Goal: Task Accomplishment & Management: Use online tool/utility

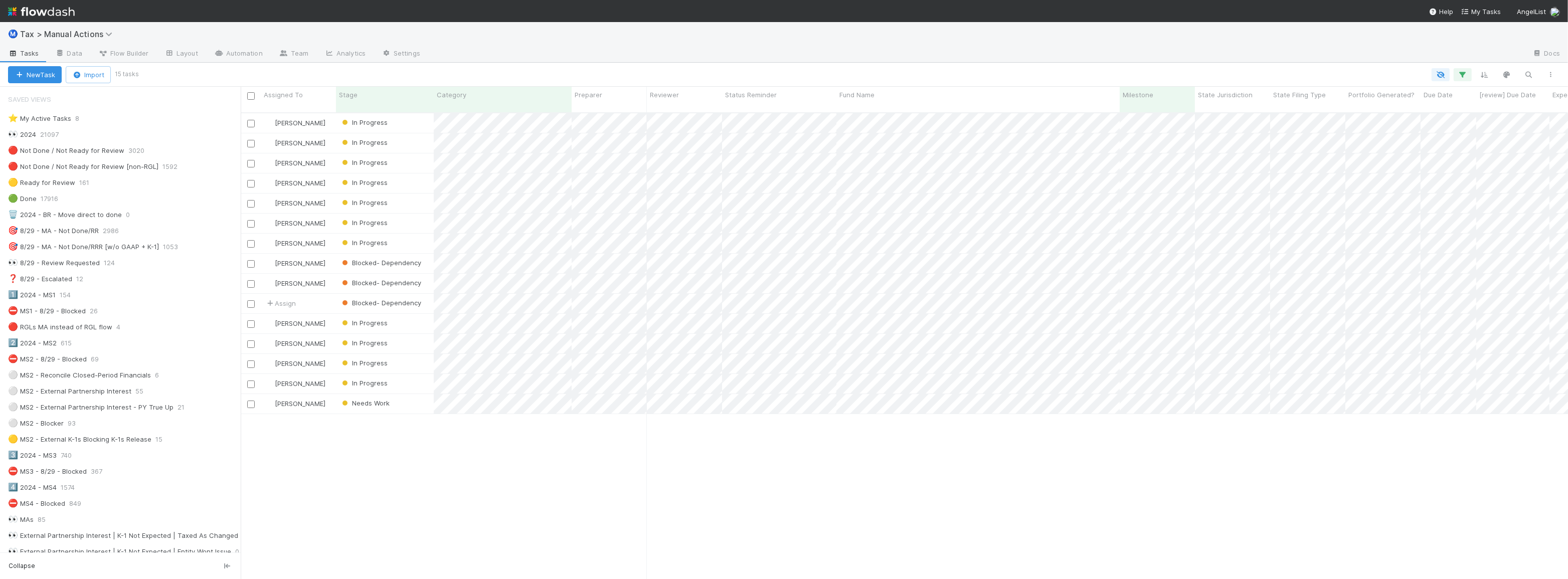
scroll to position [468, 1320]
click at [625, 424] on div "[PERSON_NAME] In Progress [DATE] 12:53:12 AM [DATE] 5:51:16 PM 0 0 1 [PERSON_NA…" at bounding box center [904, 350] width 1328 height 474
click at [767, 433] on div "[PERSON_NAME] In Progress [DATE] 12:53:12 AM [DATE] 5:51:16 PM 0 0 1 [PERSON_NA…" at bounding box center [904, 350] width 1328 height 474
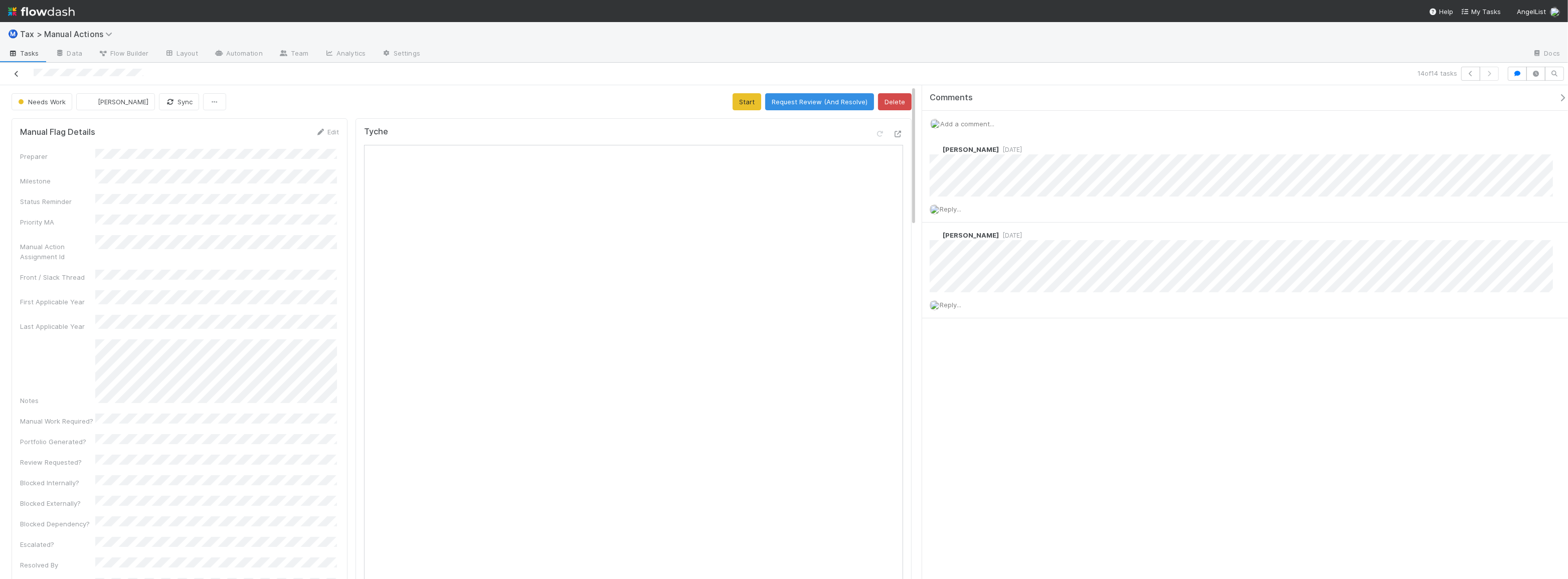
click at [18, 69] on link at bounding box center [16, 74] width 10 height 10
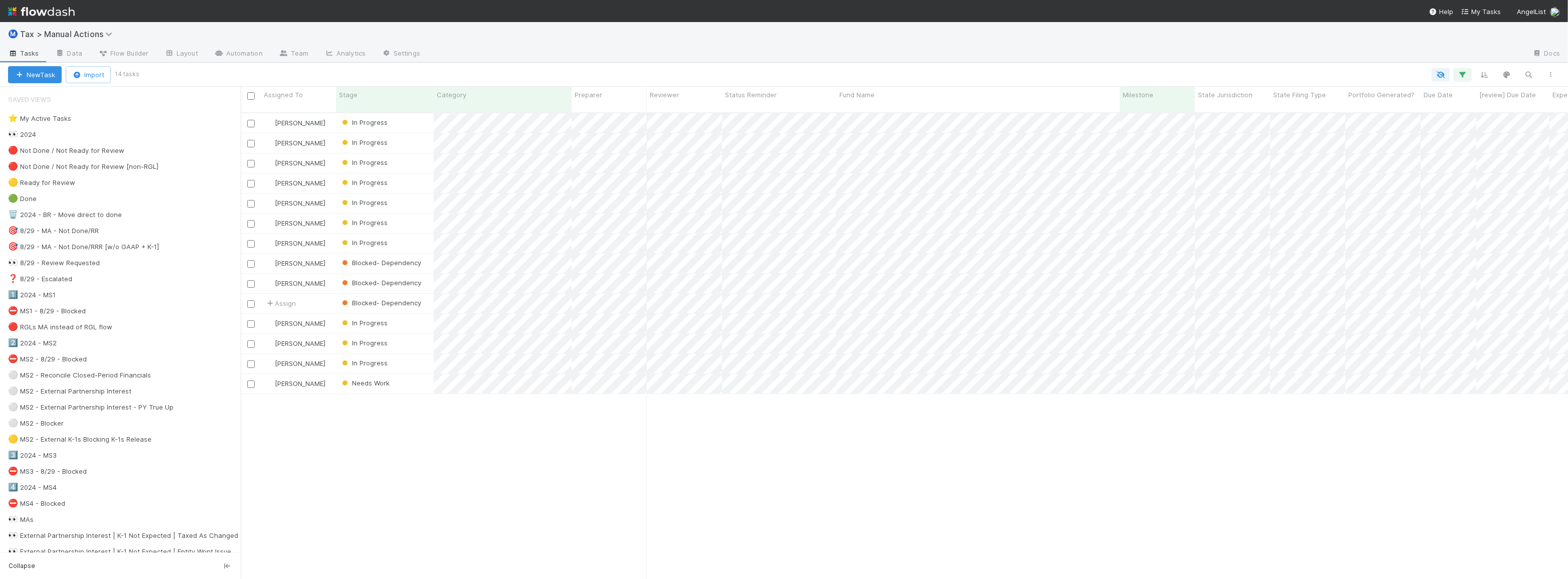
scroll to position [468, 1320]
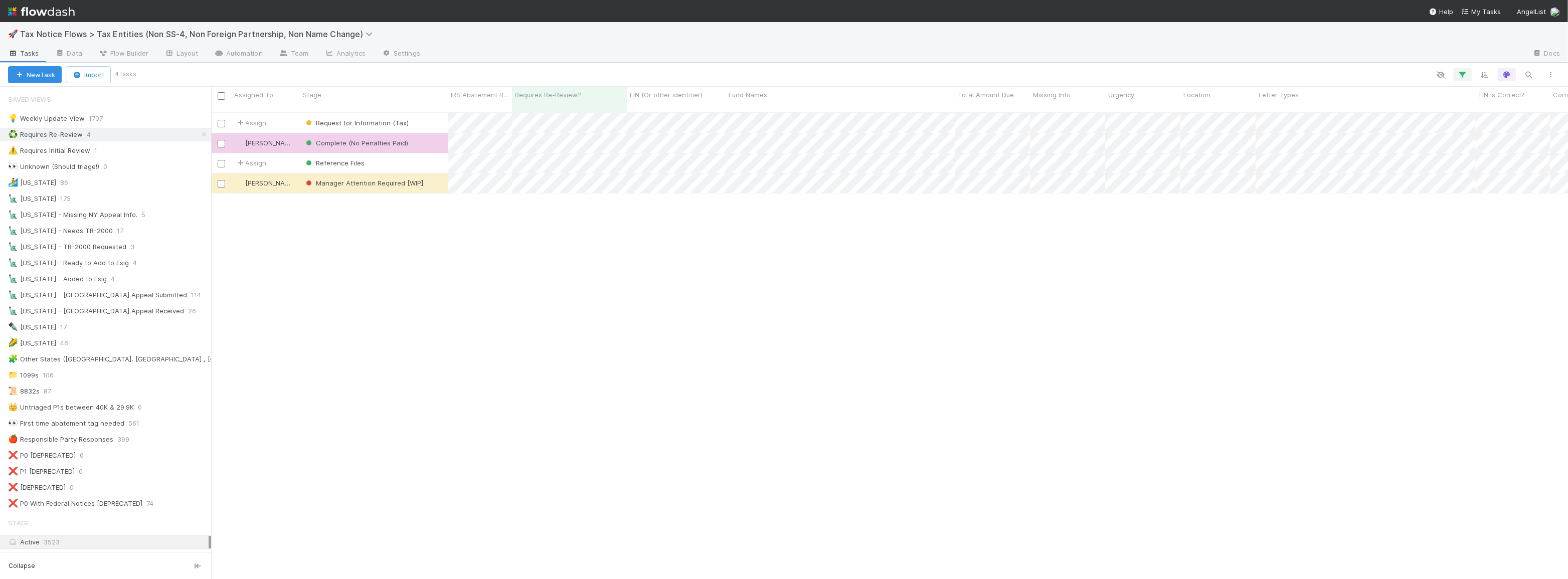
scroll to position [468, 1350]
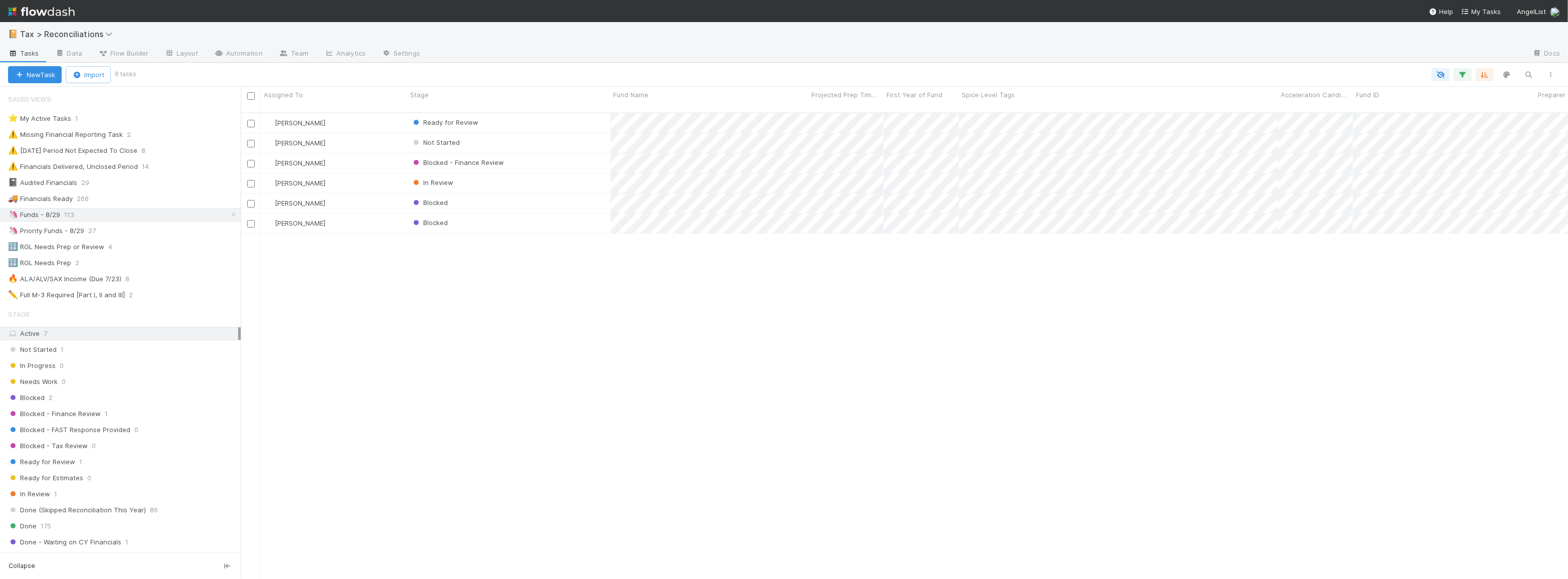
scroll to position [468, 1320]
click at [106, 216] on div "🦄 Funds - 8/29 113" at bounding box center [124, 215] width 233 height 13
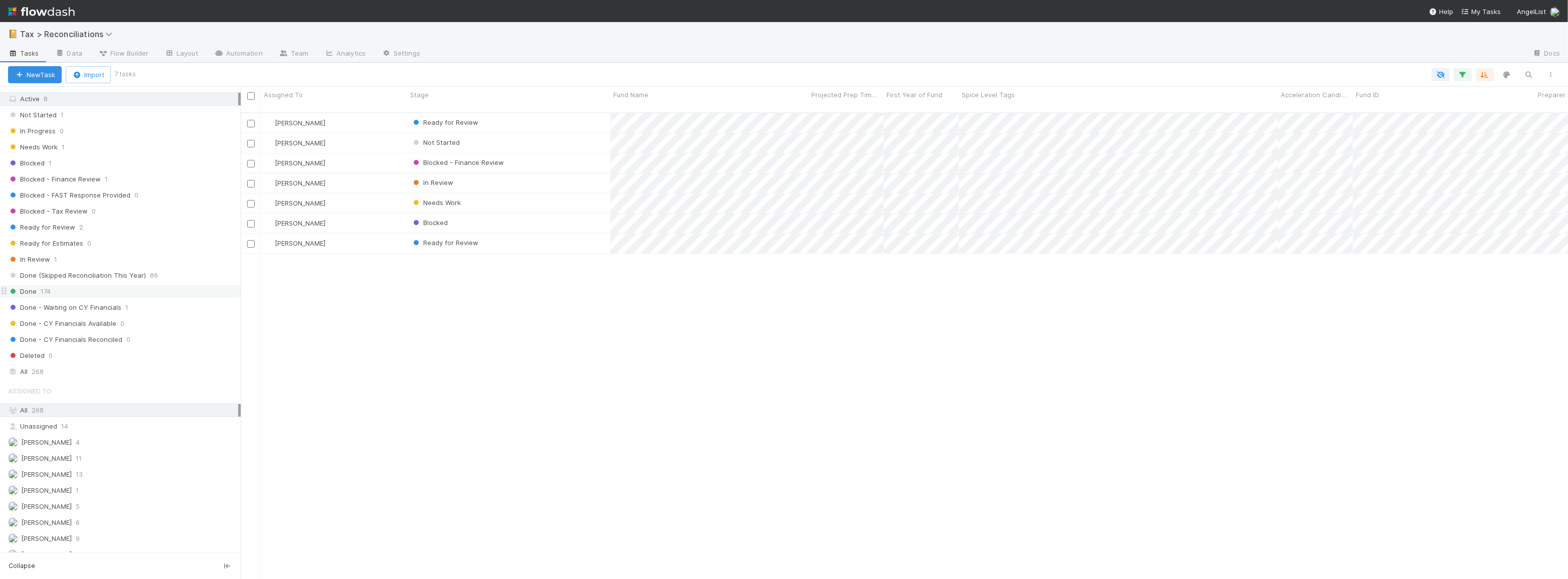
scroll to position [0, 0]
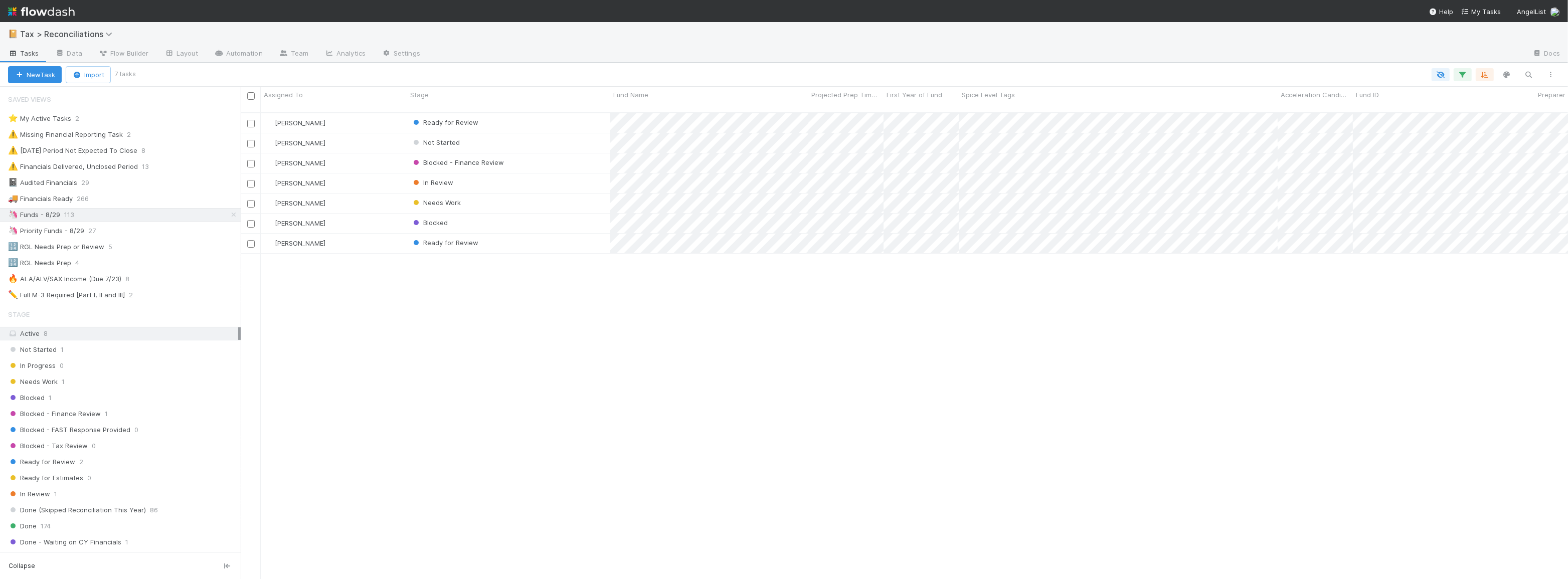
click at [811, 374] on div "Blake Hall Ready for Review 3 1 1 30 1/28/25, 8:46:32 AM 8/20/25, 2:01:37 PM 6 …" at bounding box center [904, 350] width 1328 height 474
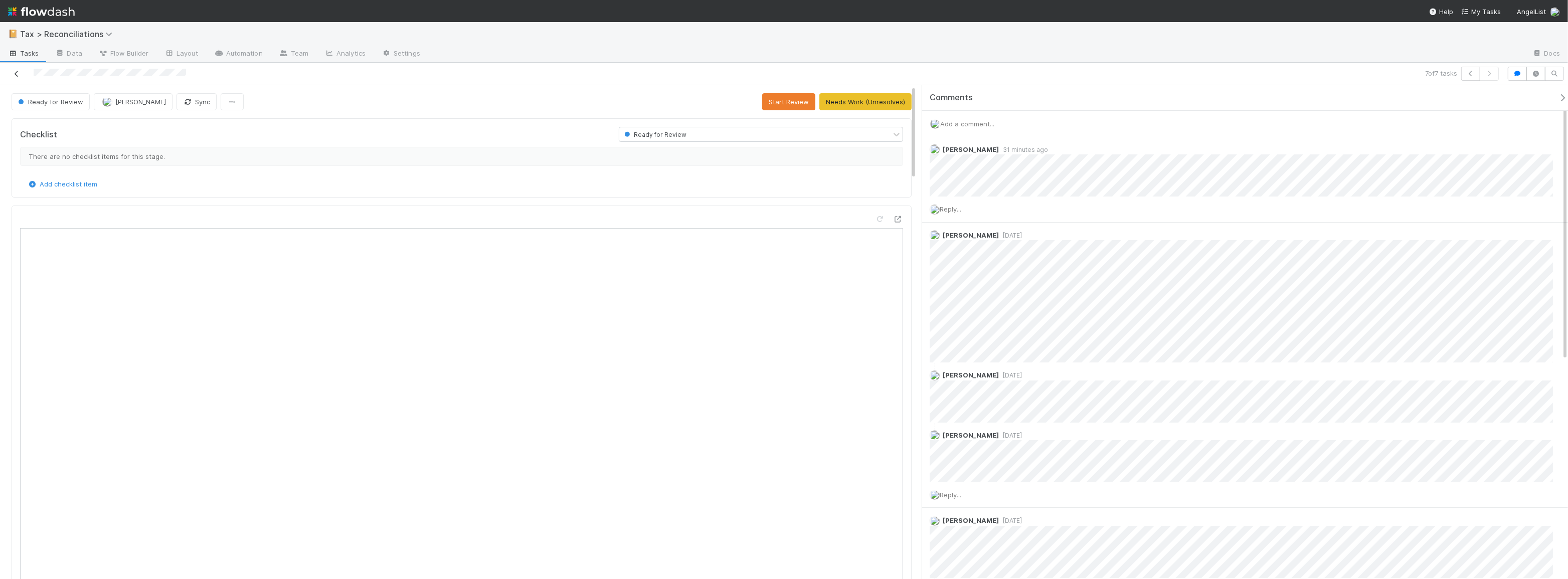
click at [18, 73] on icon at bounding box center [16, 74] width 10 height 7
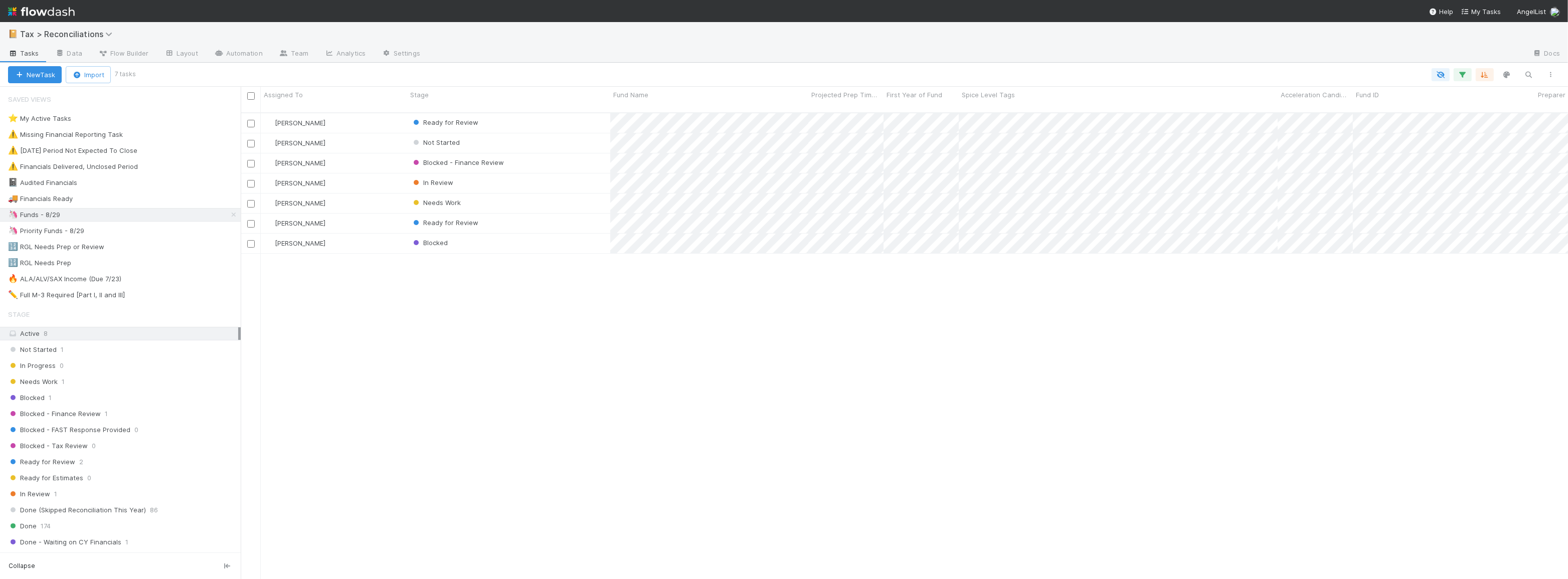
scroll to position [468, 1320]
drag, startPoint x: 885, startPoint y: 285, endPoint x: 877, endPoint y: 284, distance: 8.1
click at [886, 285] on div "Blake Hall Ready for Review 3 1 1 30 1/28/25, 8:46:32 AM 8/20/25, 2:01:37 PM 6 …" at bounding box center [904, 350] width 1328 height 474
click at [514, 214] on div "Ready for Review" at bounding box center [509, 223] width 203 height 19
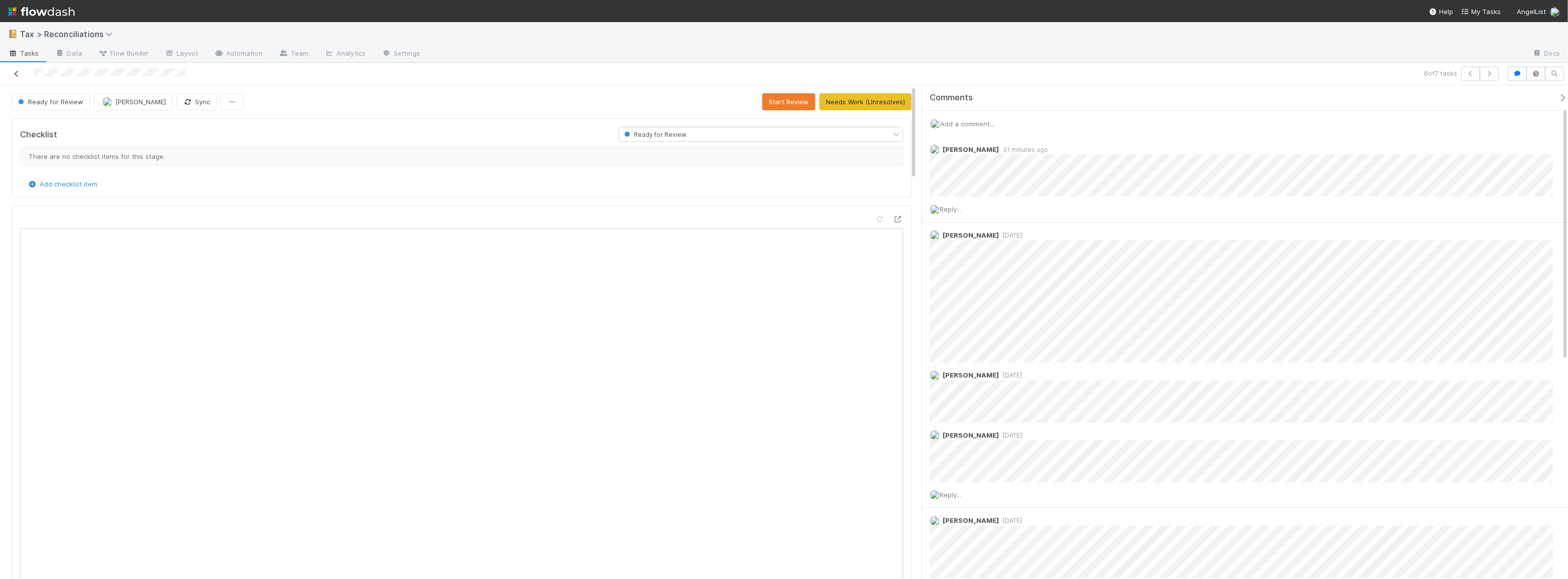
click at [15, 75] on icon at bounding box center [16, 74] width 10 height 7
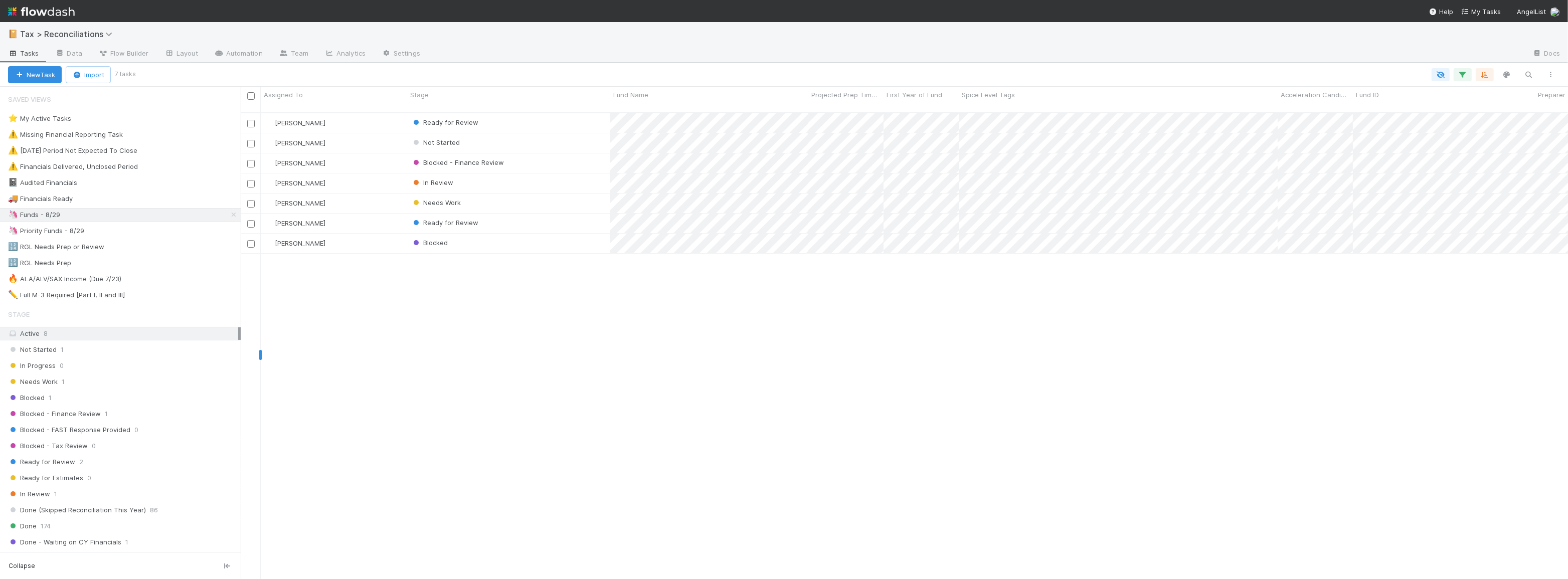
scroll to position [468, 1320]
click at [1457, 74] on button "button" at bounding box center [1463, 74] width 18 height 13
click at [1210, 52] on div "1 filter Reset Filters If Form 1065 -> Expected K1s Release Date any is 08/29/2…" at bounding box center [784, 289] width 1568 height 579
click at [1459, 75] on icon "button" at bounding box center [1463, 74] width 10 height 9
click at [1165, 142] on icon at bounding box center [1170, 144] width 10 height 6
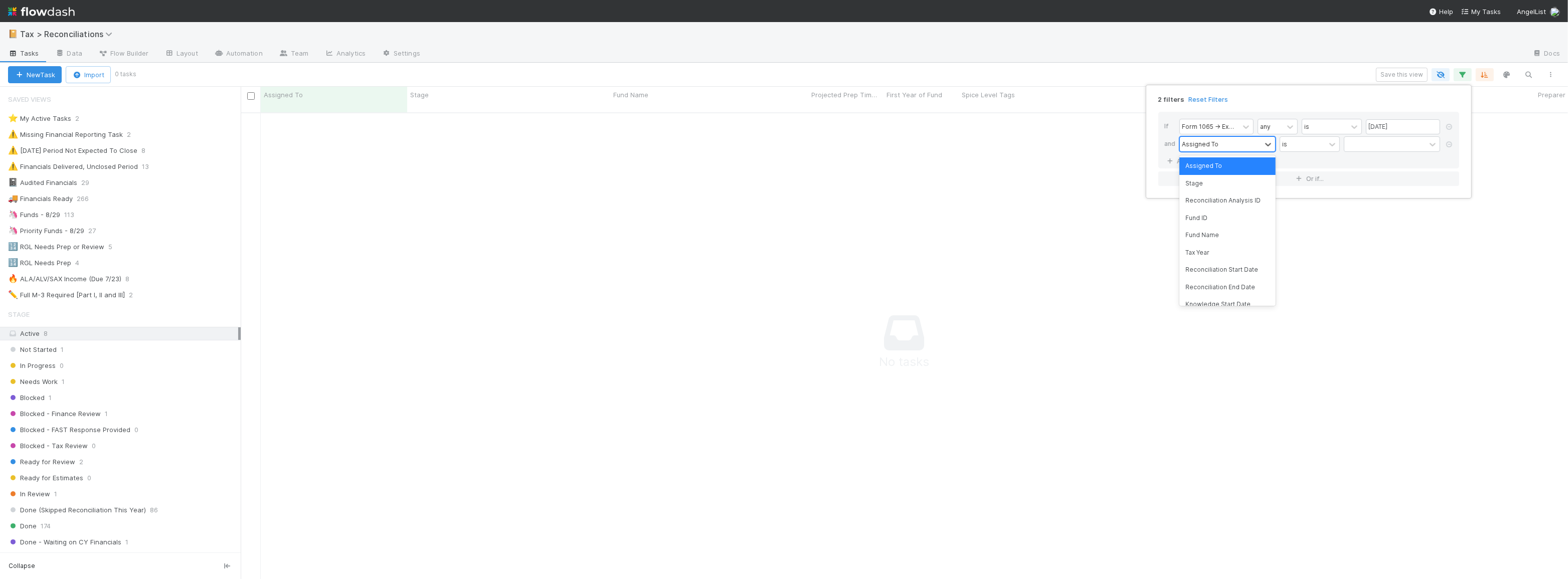
click at [1210, 146] on div "Assigned To" at bounding box center [1200, 144] width 37 height 9
type input "f"
type input "aud"
click at [1219, 164] on div "Financials Audited?" at bounding box center [1228, 166] width 96 height 17
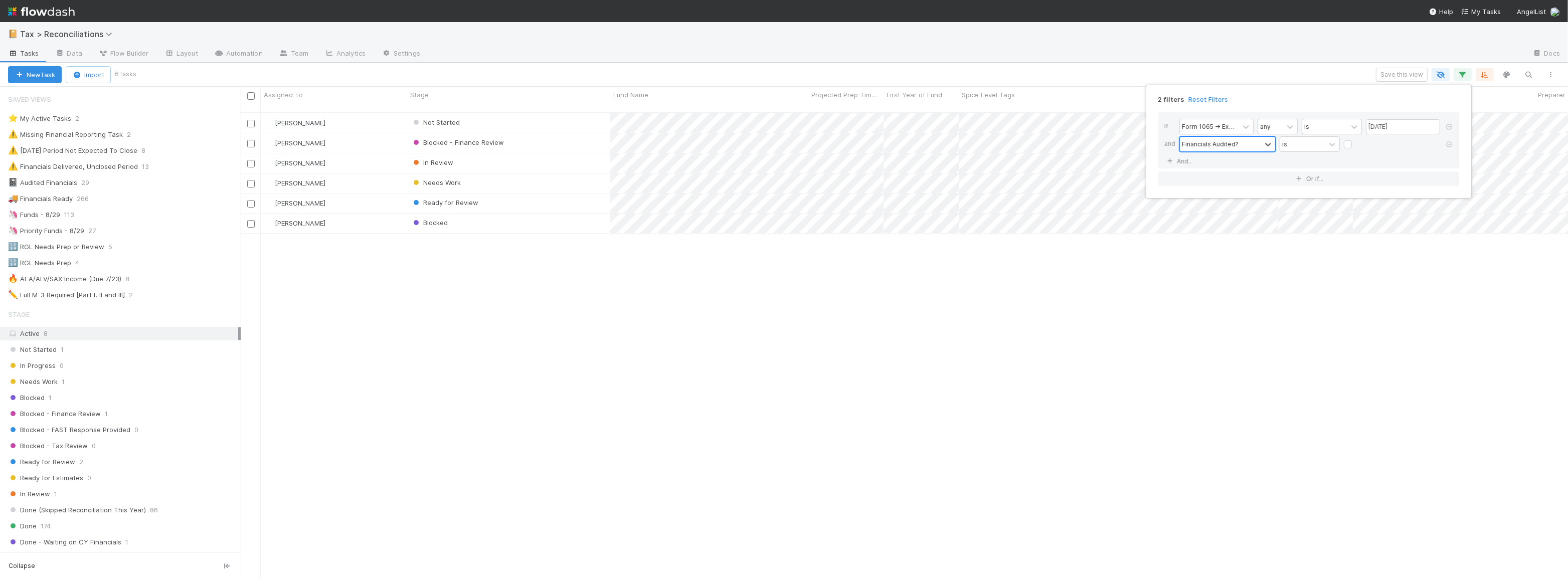
scroll to position [468, 1320]
click at [1356, 139] on label at bounding box center [1356, 139] width 0 height 0
click at [1349, 146] on input "checkbox" at bounding box center [1348, 147] width 8 height 15
checkbox input "true"
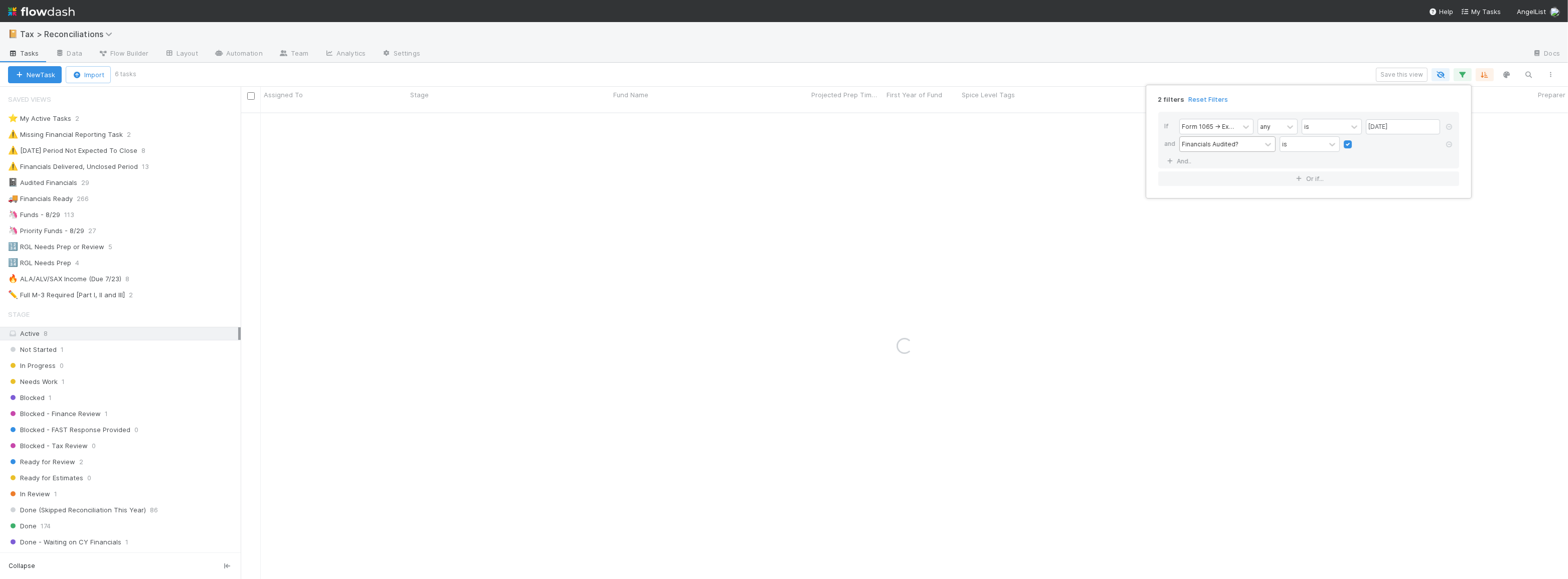
click at [1147, 75] on div "2 filters Reset Filters If Form 1065 -> Expected K1s Release Date any is 08/29/…" at bounding box center [784, 289] width 1568 height 579
click at [1458, 74] on icon "button" at bounding box center [1463, 74] width 10 height 9
click at [1447, 146] on icon at bounding box center [1449, 144] width 10 height 6
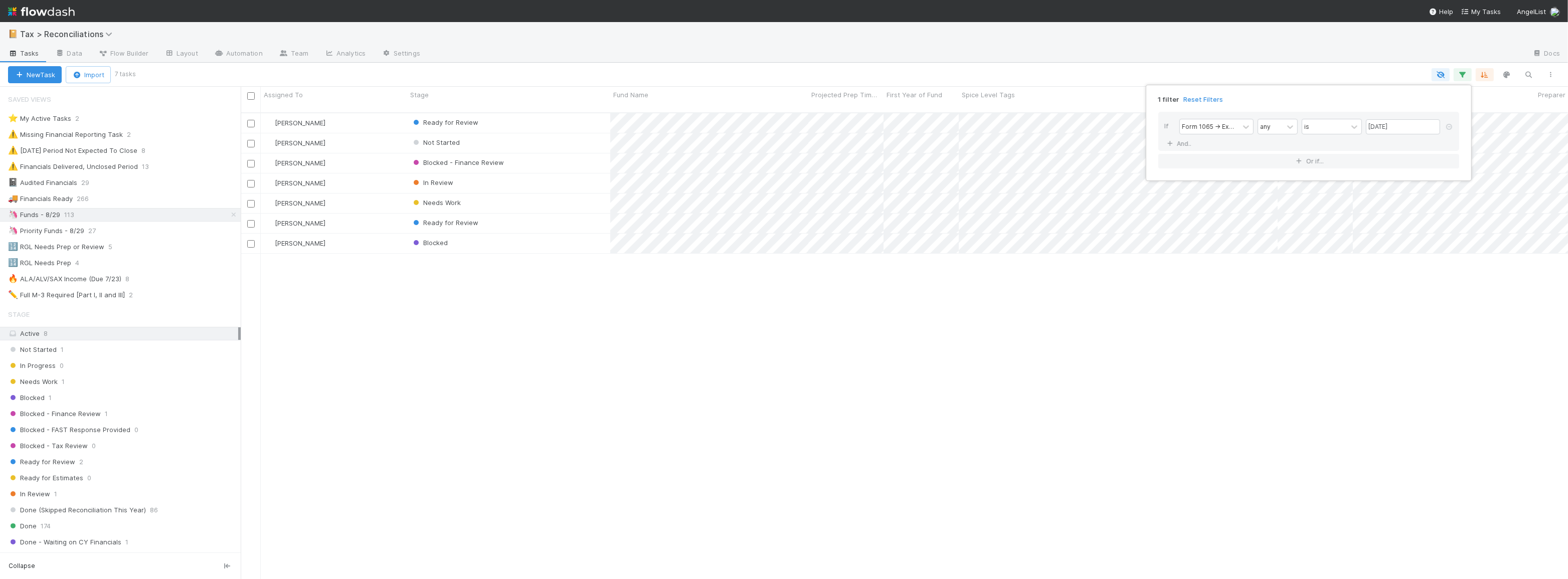
scroll to position [468, 1320]
click at [506, 213] on div "1 filter Reset Filters If Form 1065 -> Expected K1s Release Date any is 08/29/2…" at bounding box center [784, 289] width 1568 height 579
click at [522, 344] on div "1 filter Reset Filters If Form 1065 -> Expected K1s Release Date any is 08/29/2…" at bounding box center [784, 289] width 1568 height 579
click at [511, 67] on div "New Task Import 7 tasks" at bounding box center [784, 75] width 1568 height 24
click at [584, 214] on div "Ready for Review" at bounding box center [509, 223] width 203 height 19
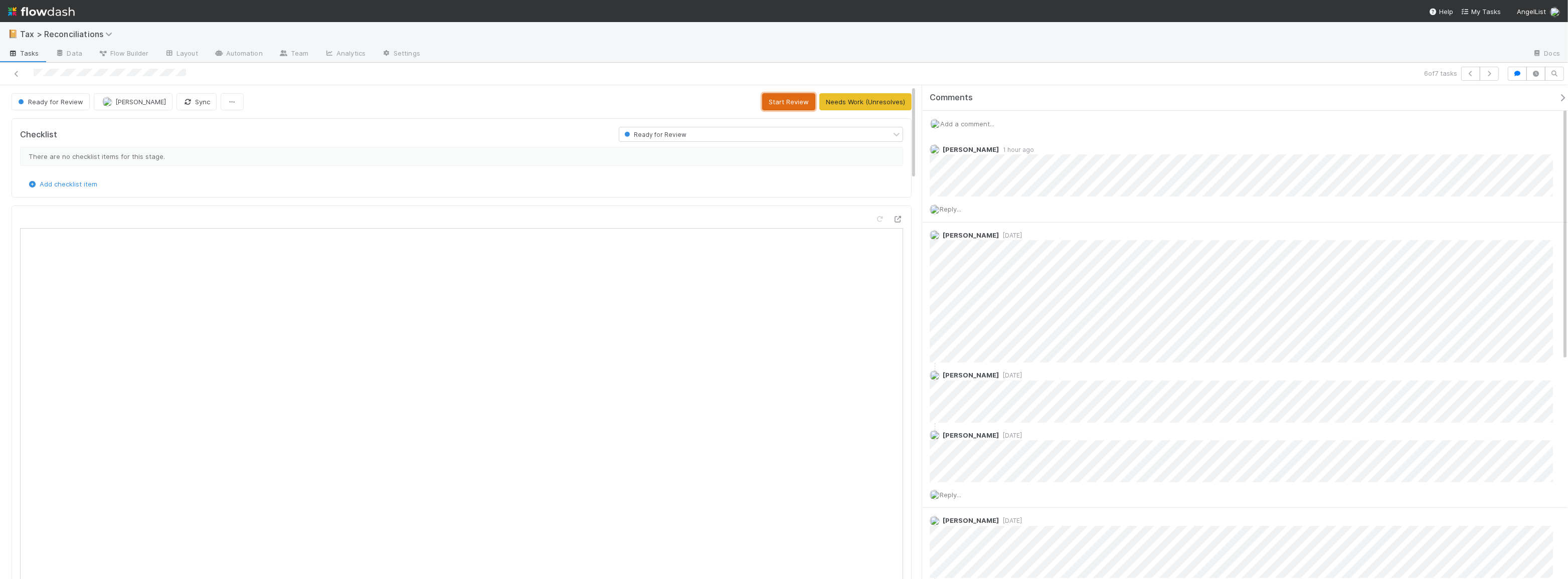
click at [775, 98] on button "Start Review" at bounding box center [788, 102] width 53 height 17
click at [889, 99] on button "Mark Reviewed Thru 2024" at bounding box center [863, 102] width 96 height 17
click at [12, 74] on icon at bounding box center [16, 74] width 10 height 7
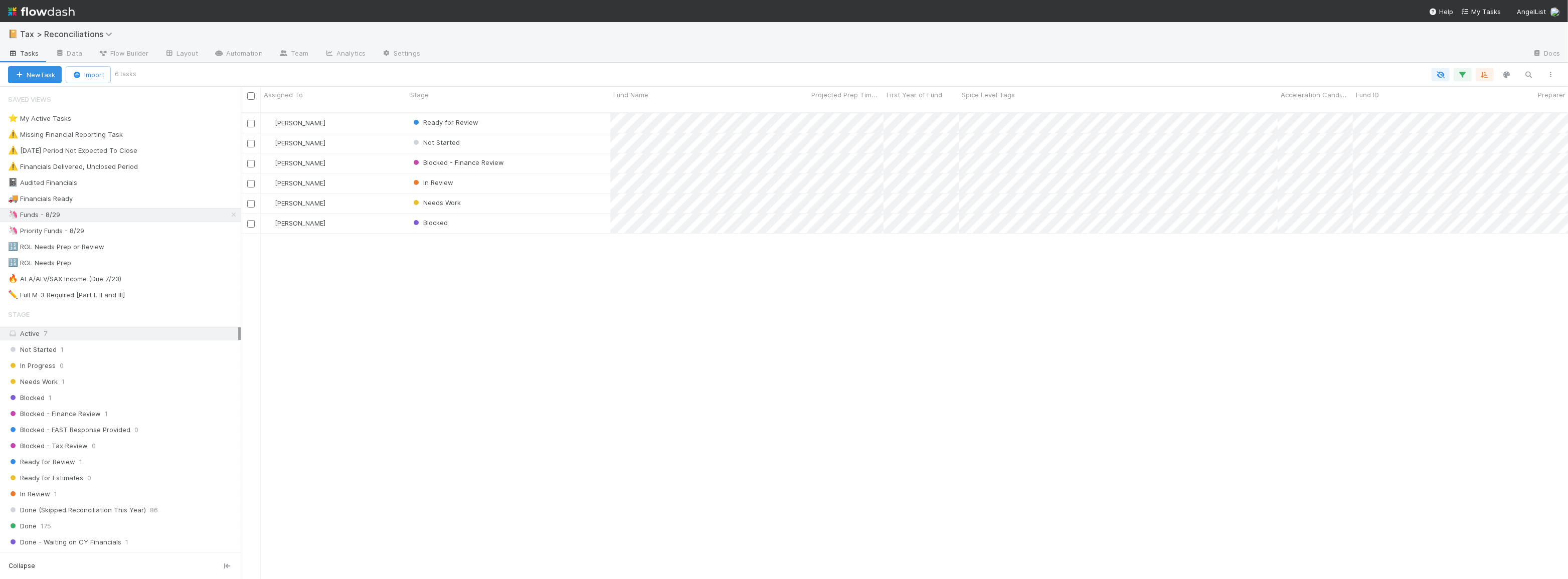
scroll to position [468, 1320]
click at [567, 197] on div "Needs Work" at bounding box center [509, 203] width 203 height 19
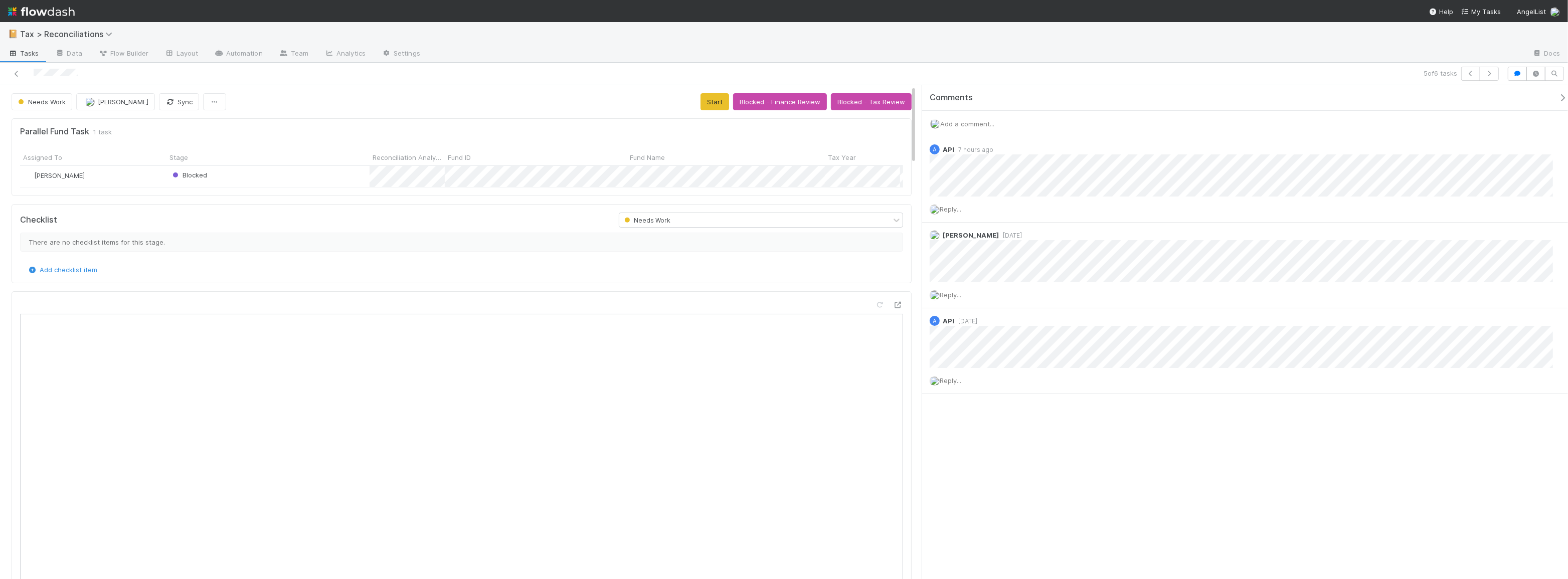
scroll to position [197, 869]
click at [18, 72] on icon at bounding box center [16, 74] width 10 height 7
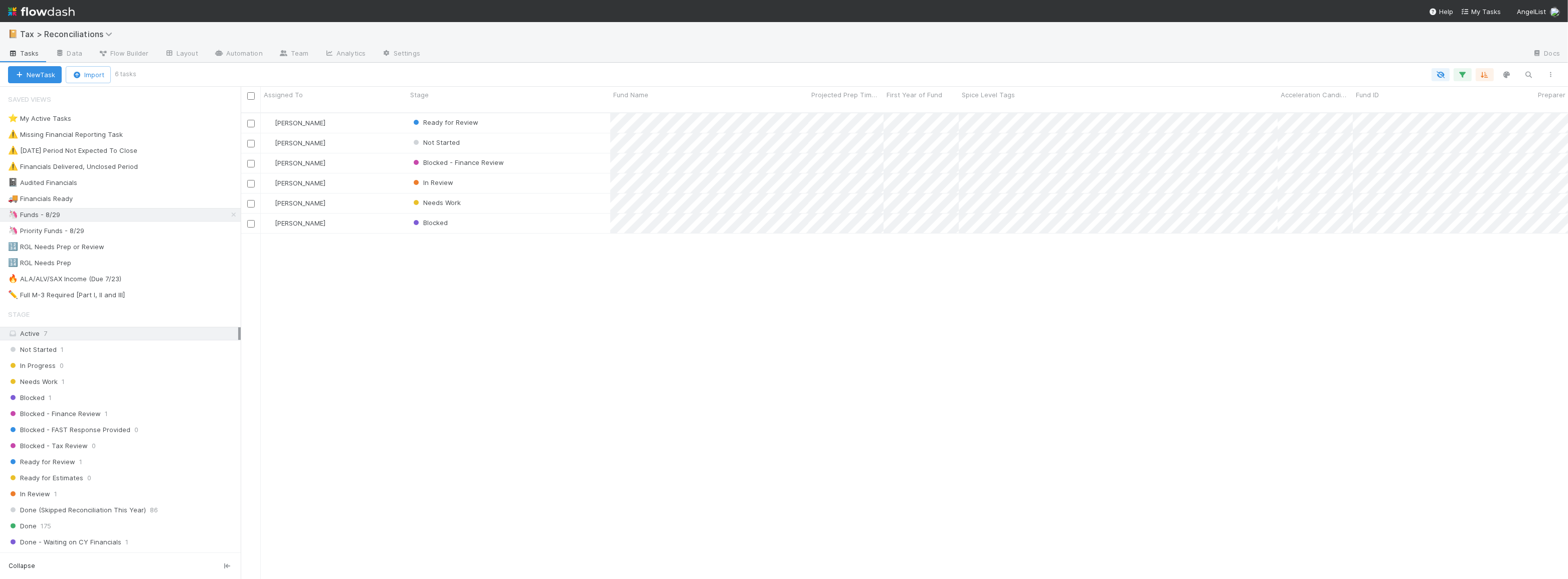
scroll to position [468, 1320]
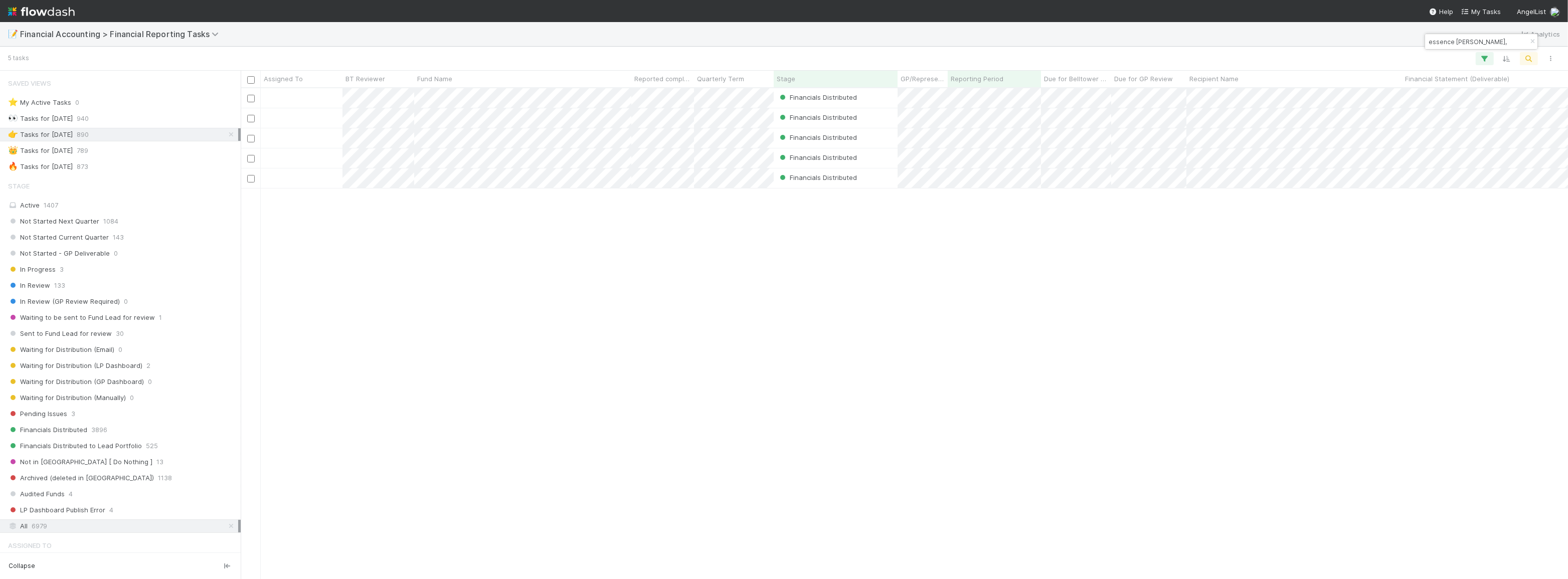
scroll to position [261, 0]
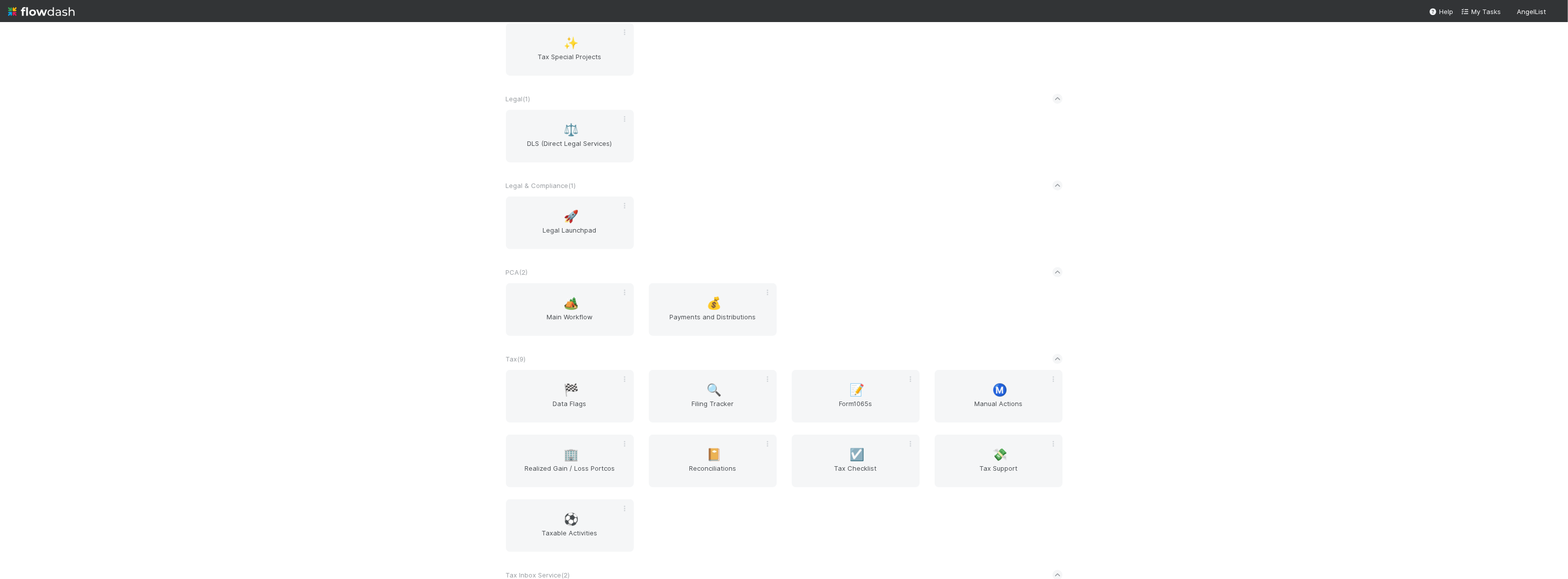
scroll to position [547, 0]
click at [838, 406] on span "Form1065s" at bounding box center [855, 409] width 120 height 20
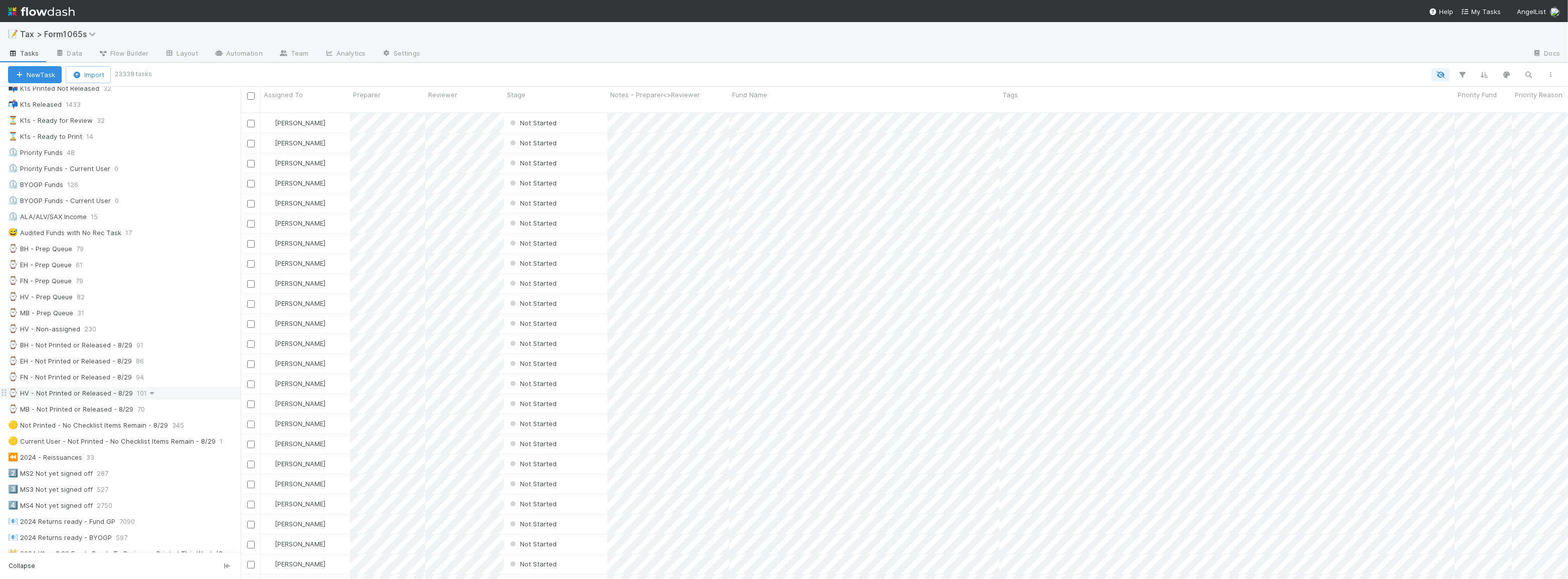
scroll to position [91, 0]
click at [159, 253] on div "😅 Audited Funds with No Rec Task 17" at bounding box center [124, 252] width 233 height 13
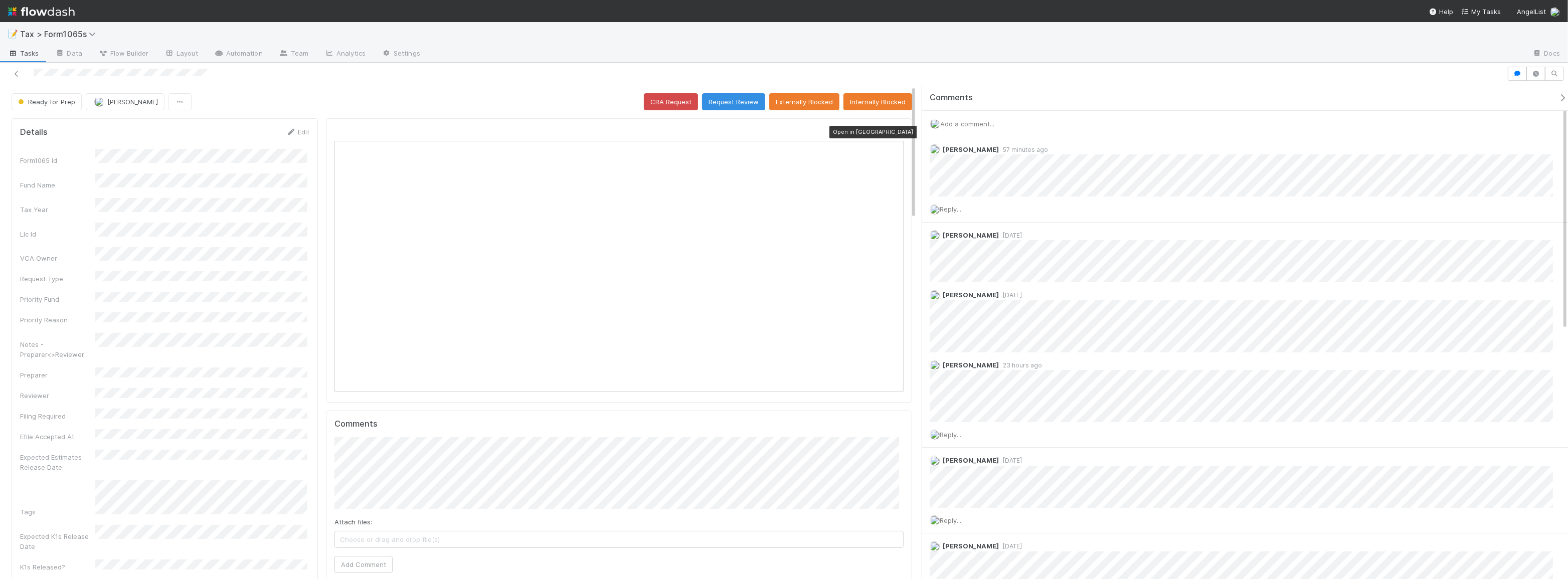
click at [894, 130] on icon at bounding box center [898, 132] width 10 height 7
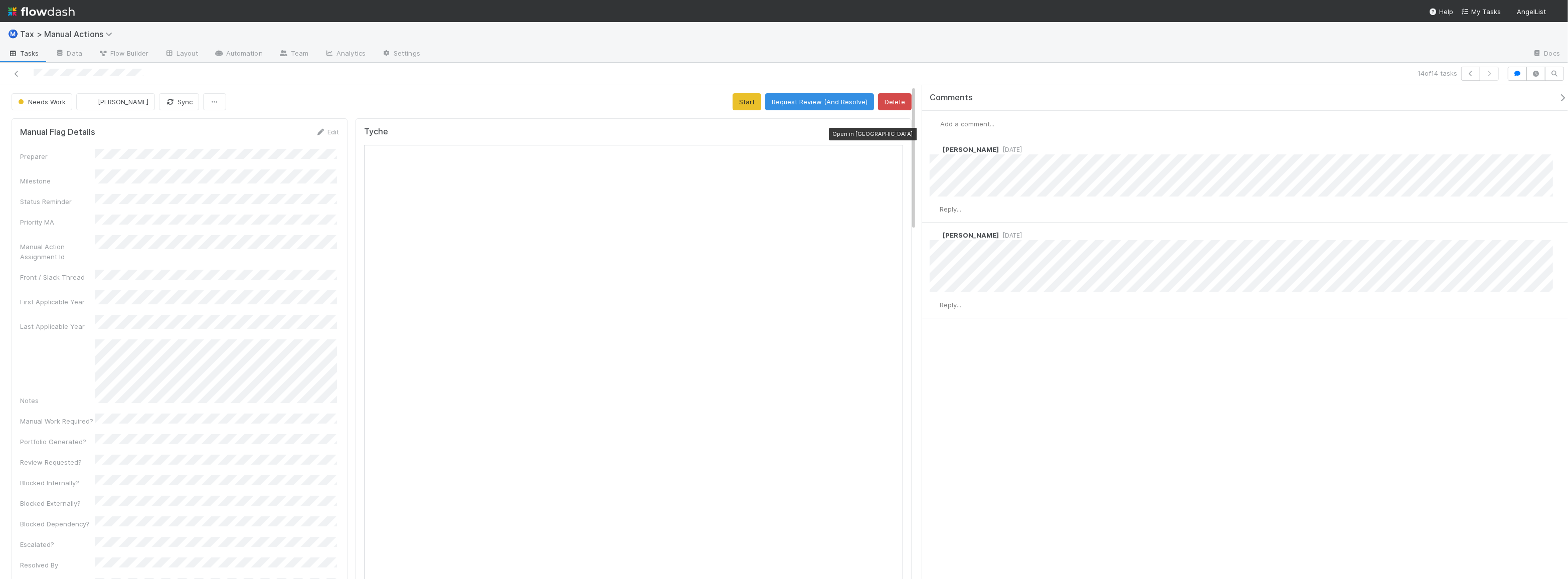
click at [893, 135] on icon at bounding box center [898, 134] width 10 height 7
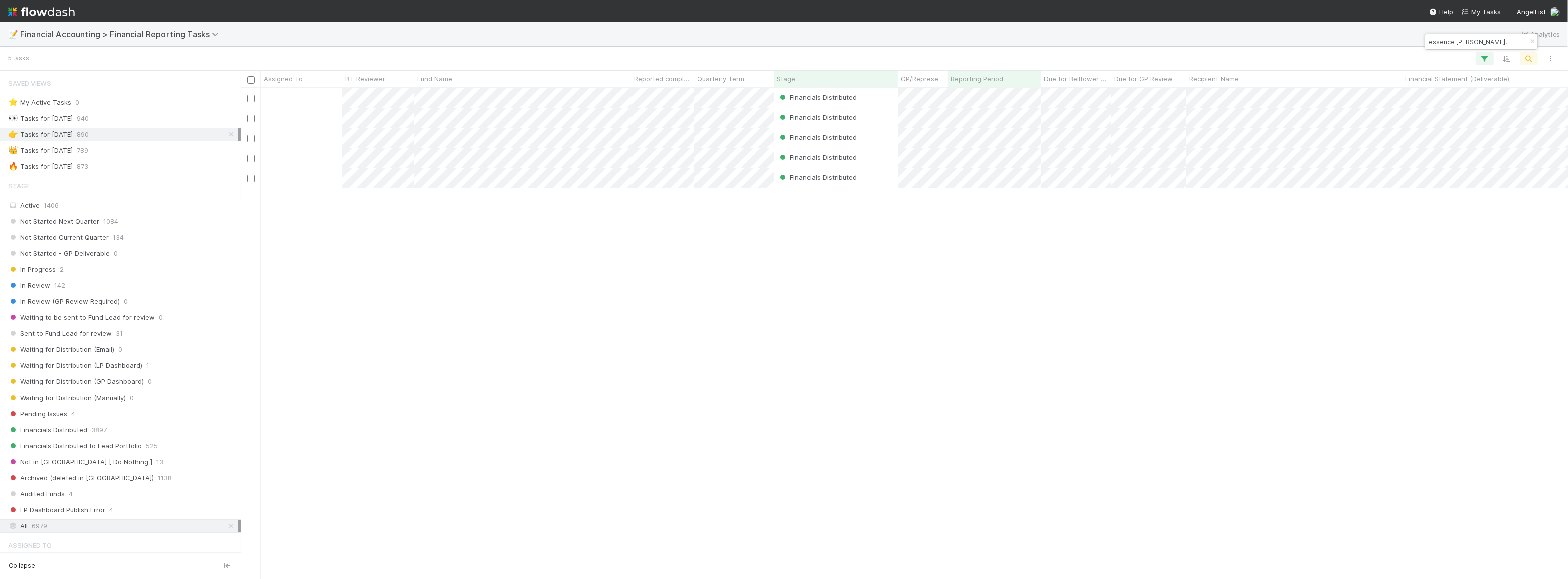
scroll to position [261, 0]
